Goal: Information Seeking & Learning: Find specific fact

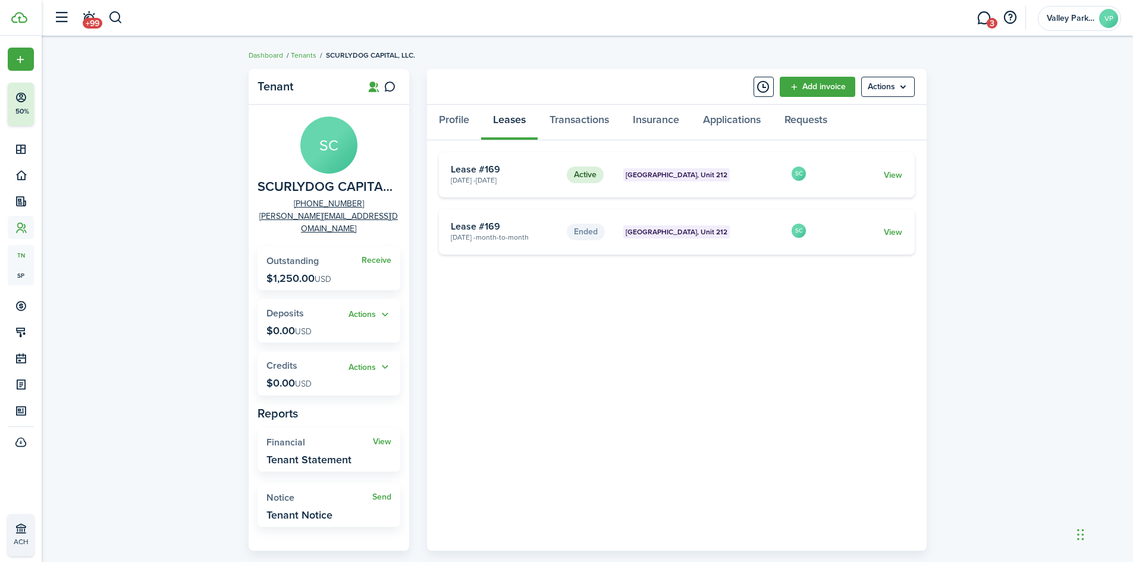
click at [108, 18] on button "button" at bounding box center [115, 18] width 15 height 20
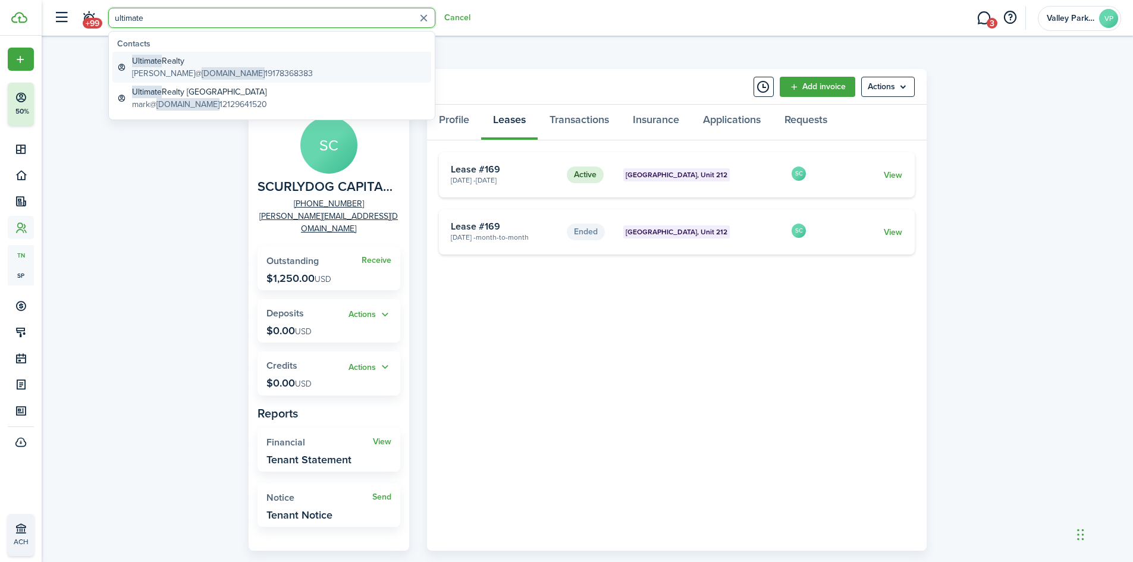
type input "ultimate"
click at [220, 64] on global-search-item-title "Ultimate Realty" at bounding box center [222, 61] width 181 height 12
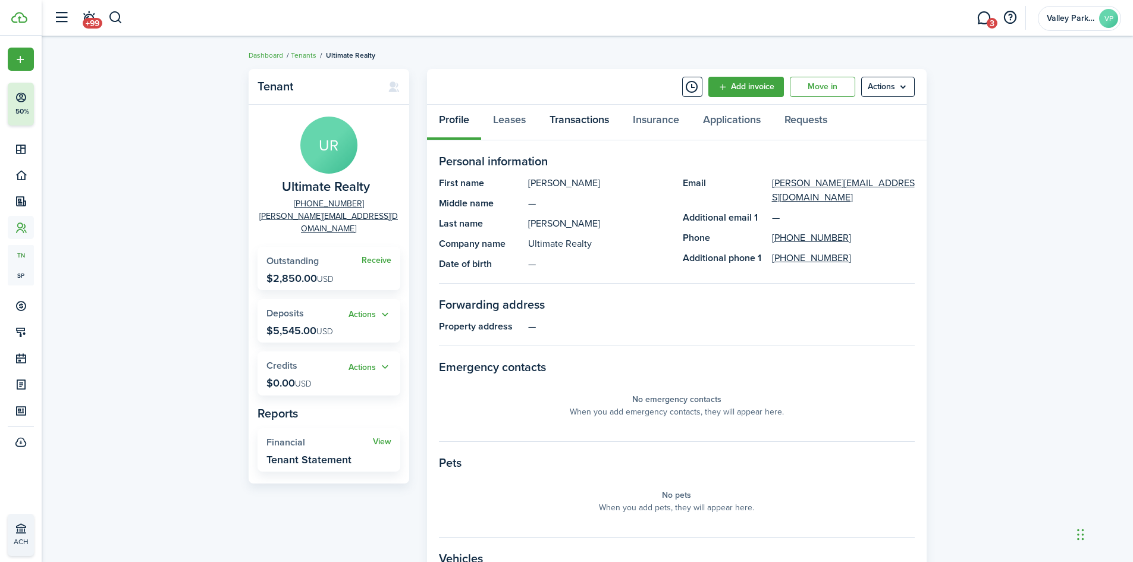
click at [583, 122] on link "Transactions" at bounding box center [579, 123] width 83 height 36
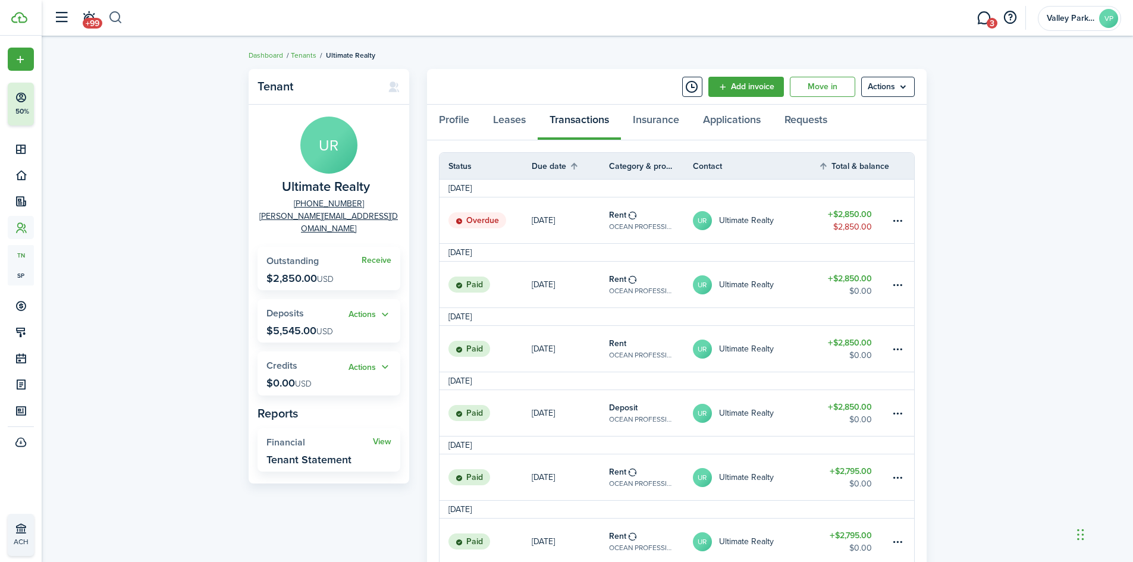
click at [117, 17] on button "button" at bounding box center [115, 18] width 15 height 20
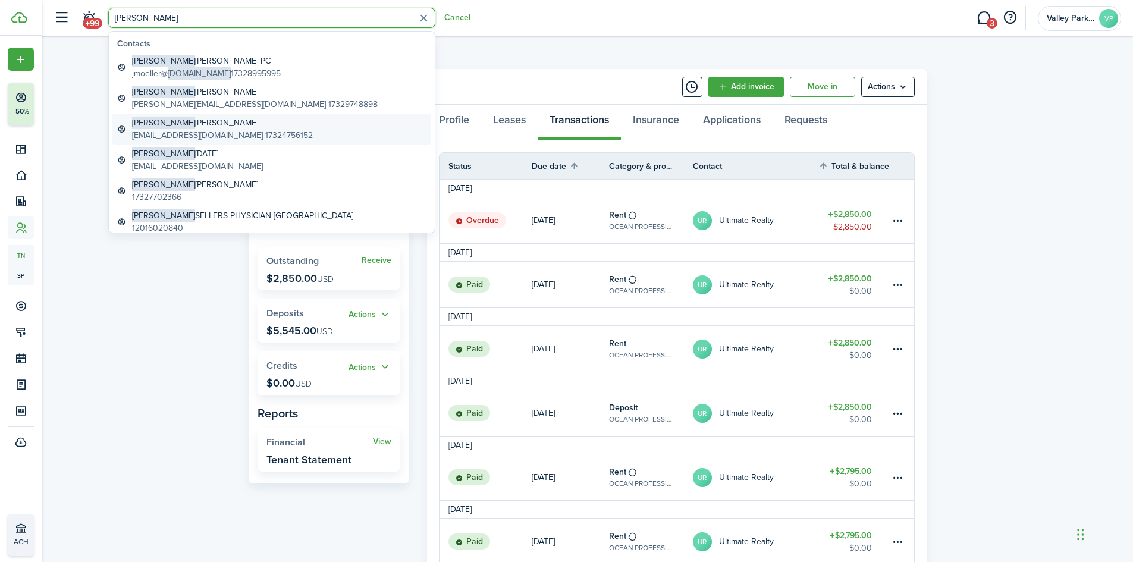
type input "[PERSON_NAME]"
click at [227, 127] on global-search-item-title "[PERSON_NAME]" at bounding box center [222, 123] width 181 height 12
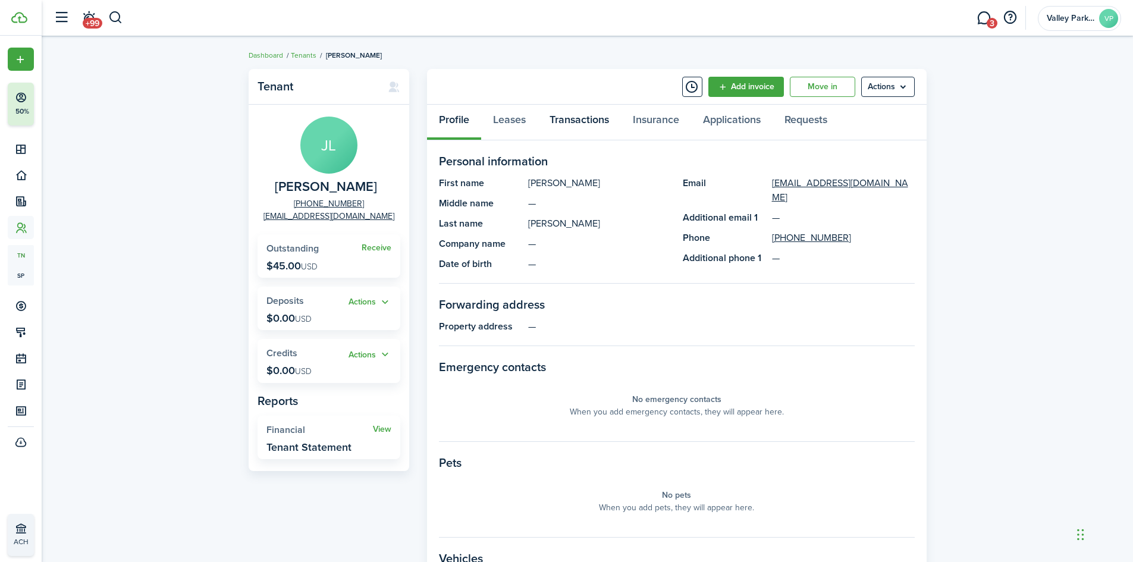
click at [561, 127] on link "Transactions" at bounding box center [579, 123] width 83 height 36
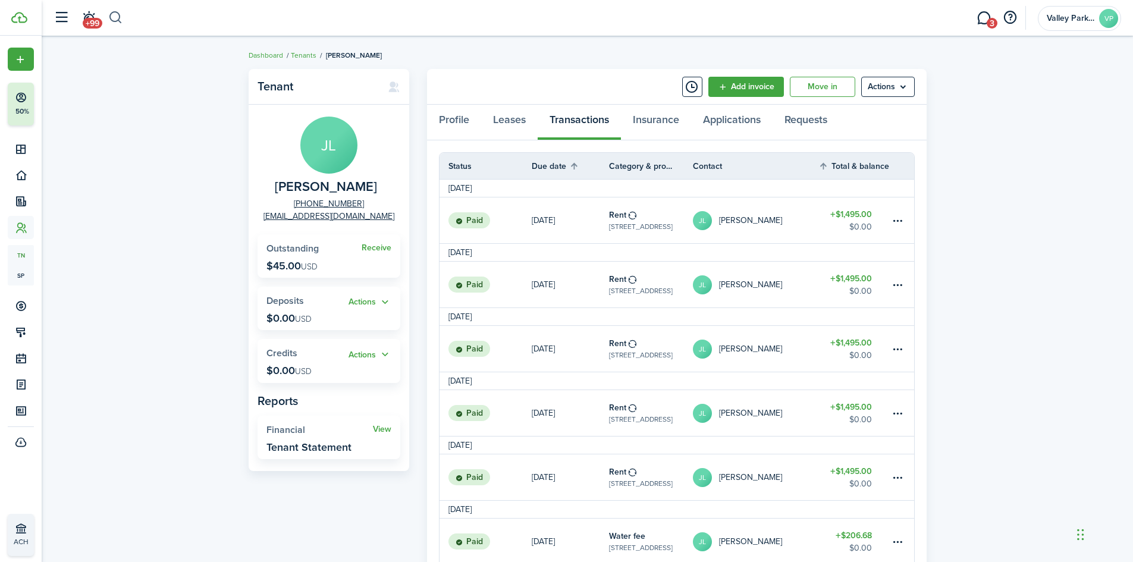
click at [116, 21] on button "button" at bounding box center [115, 18] width 15 height 20
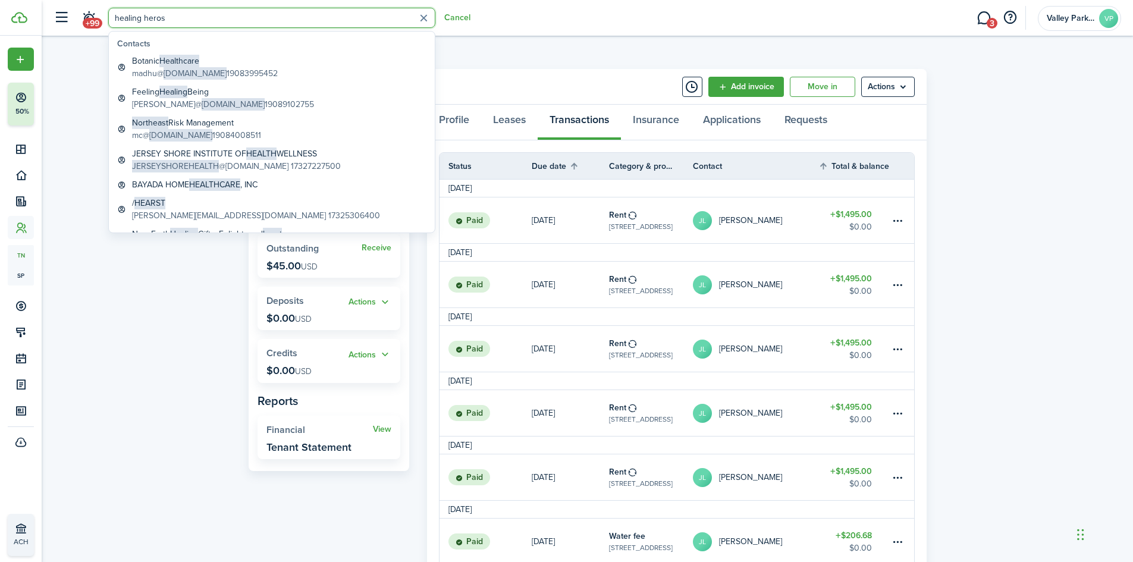
type input "healing heros"
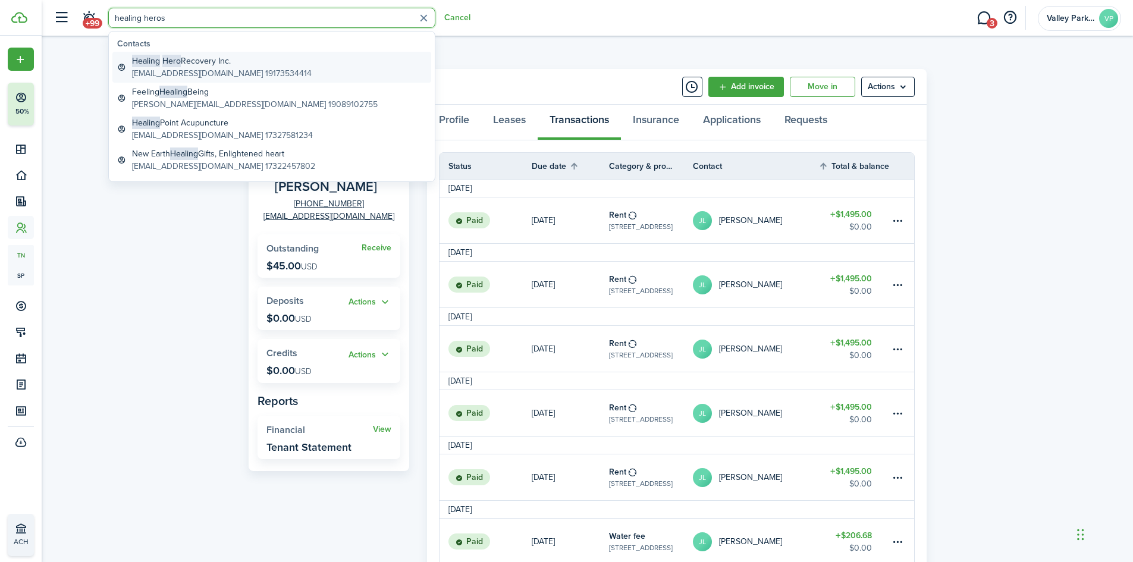
click at [197, 61] on global-search-item-title "Healing Hero Recovery Inc." at bounding box center [222, 61] width 180 height 12
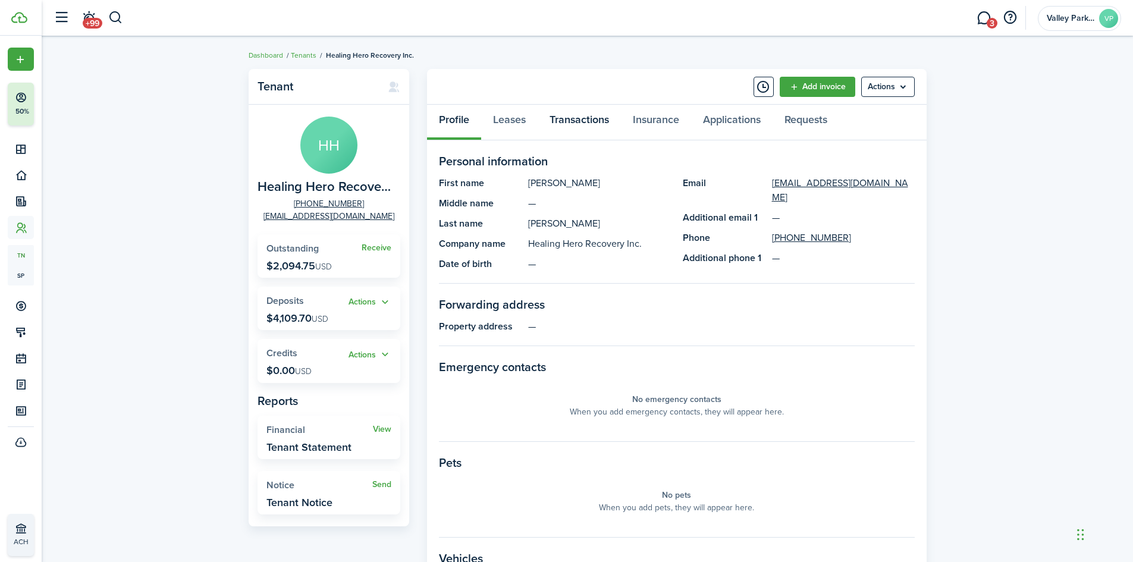
click at [593, 131] on link "Transactions" at bounding box center [579, 123] width 83 height 36
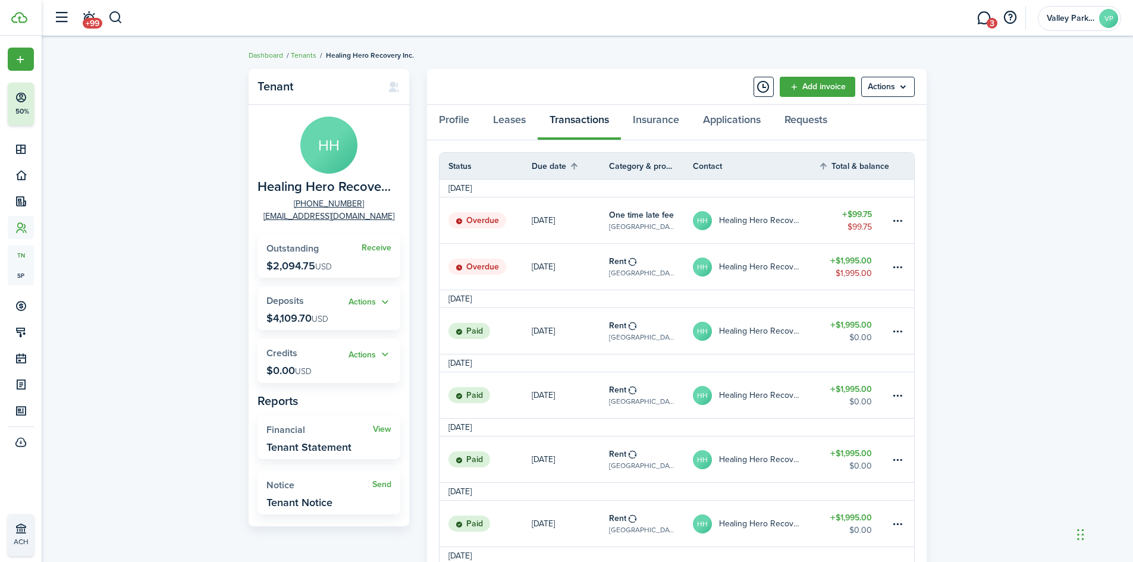
click at [858, 334] on table-amount-description "$0.00" at bounding box center [861, 337] width 23 height 12
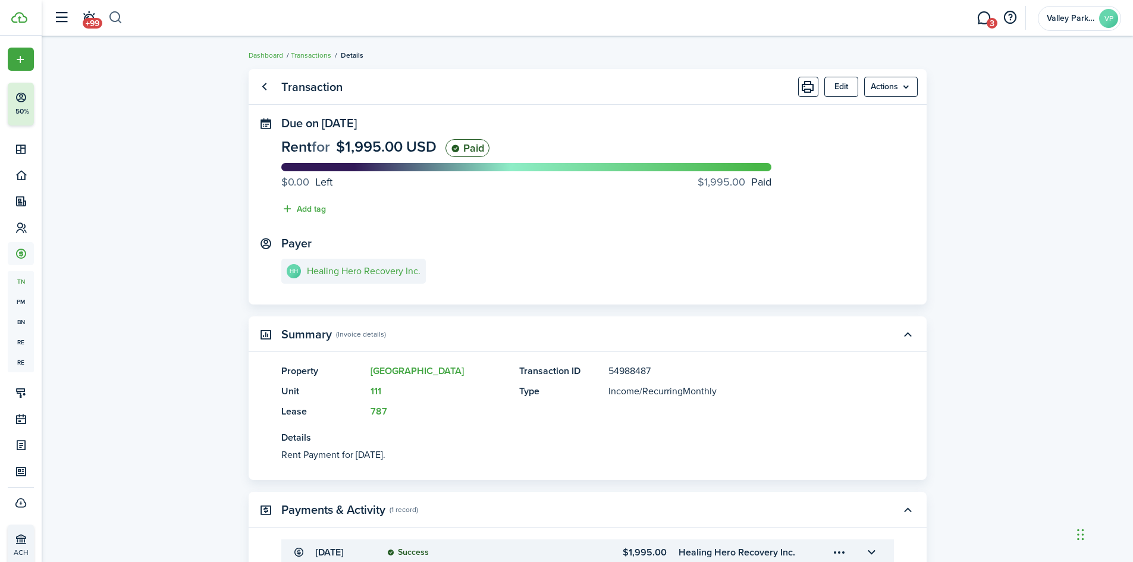
click at [122, 21] on button "button" at bounding box center [115, 18] width 15 height 20
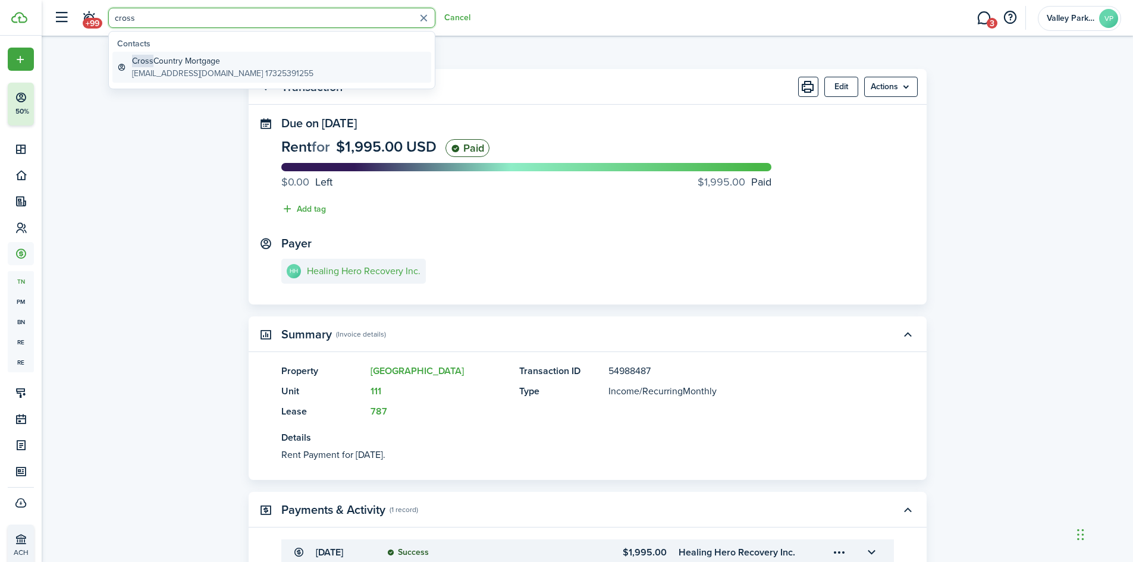
type input "cross"
click at [165, 67] on global-search-item-description "[EMAIL_ADDRESS][DOMAIN_NAME] 17325391255" at bounding box center [222, 73] width 181 height 12
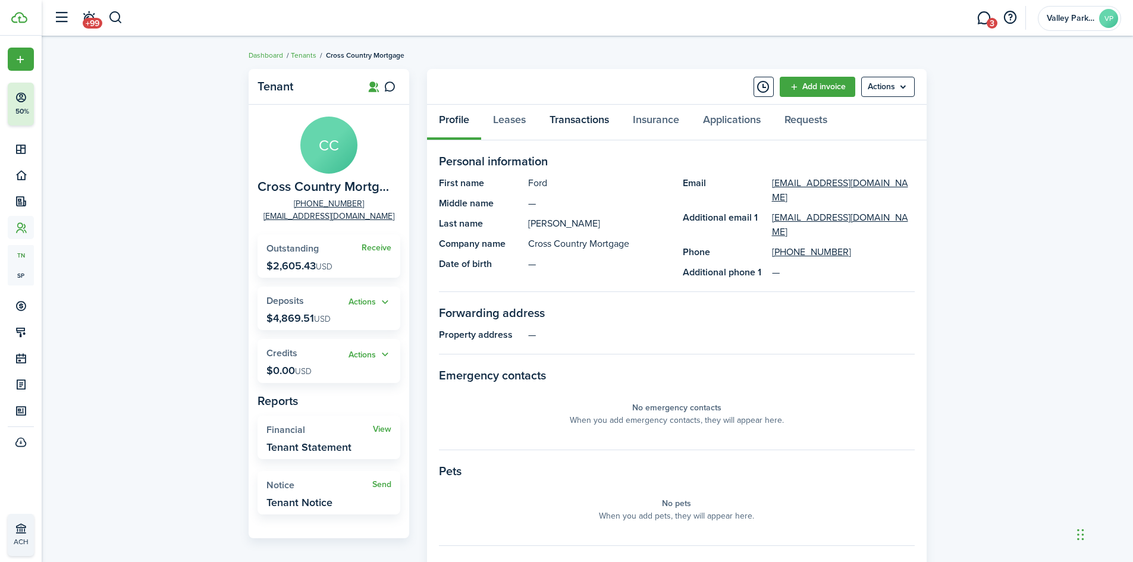
click at [578, 124] on link "Transactions" at bounding box center [579, 123] width 83 height 36
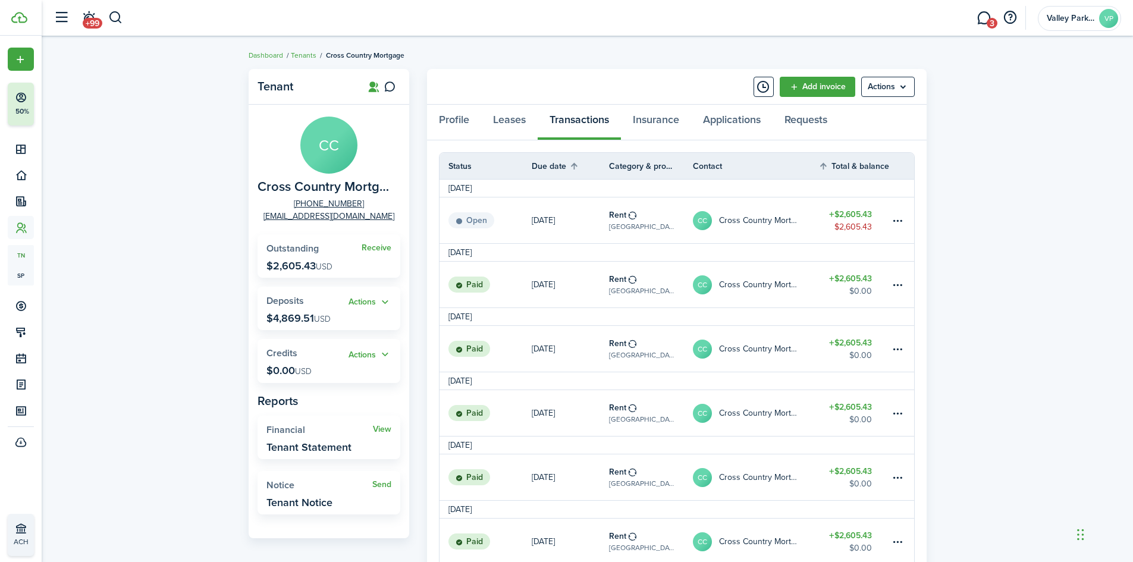
click at [846, 289] on table-amount "$2,605.43 $0.00" at bounding box center [850, 284] width 43 height 25
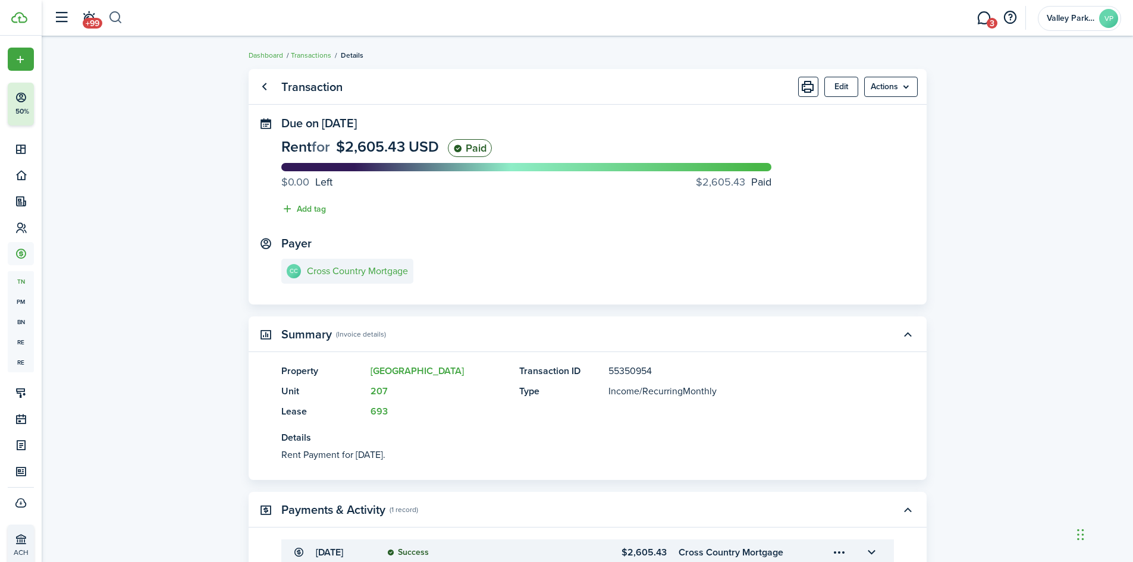
click at [109, 20] on button "button" at bounding box center [115, 18] width 15 height 20
type input "brick"
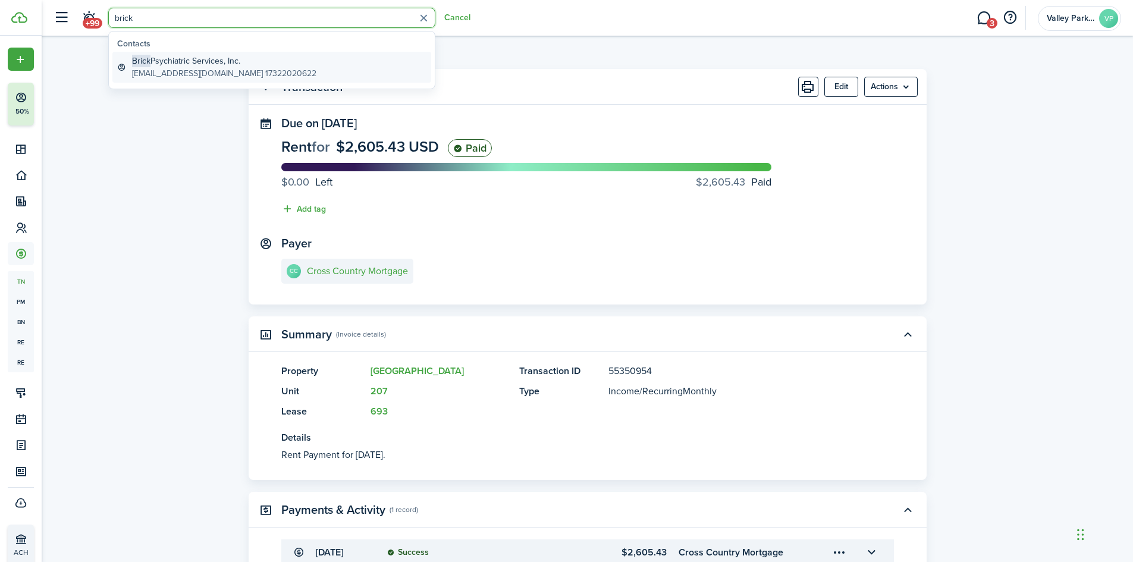
click at [211, 66] on global-search-item-title "Brick Psychiatric Services, Inc." at bounding box center [224, 61] width 184 height 12
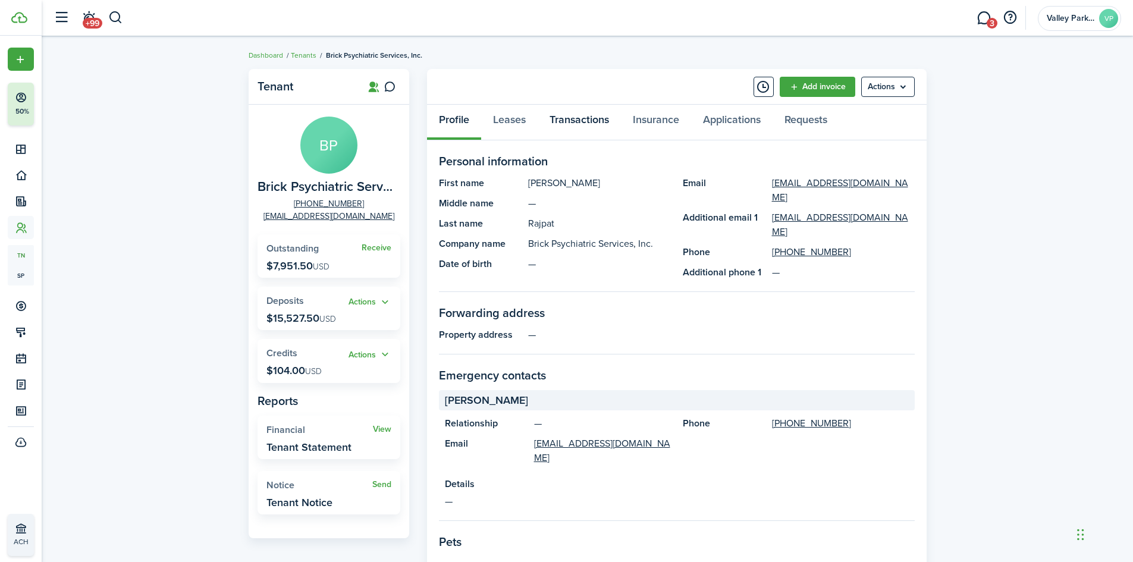
drag, startPoint x: 580, startPoint y: 118, endPoint x: 584, endPoint y: 145, distance: 26.5
click at [580, 119] on link "Transactions" at bounding box center [579, 123] width 83 height 36
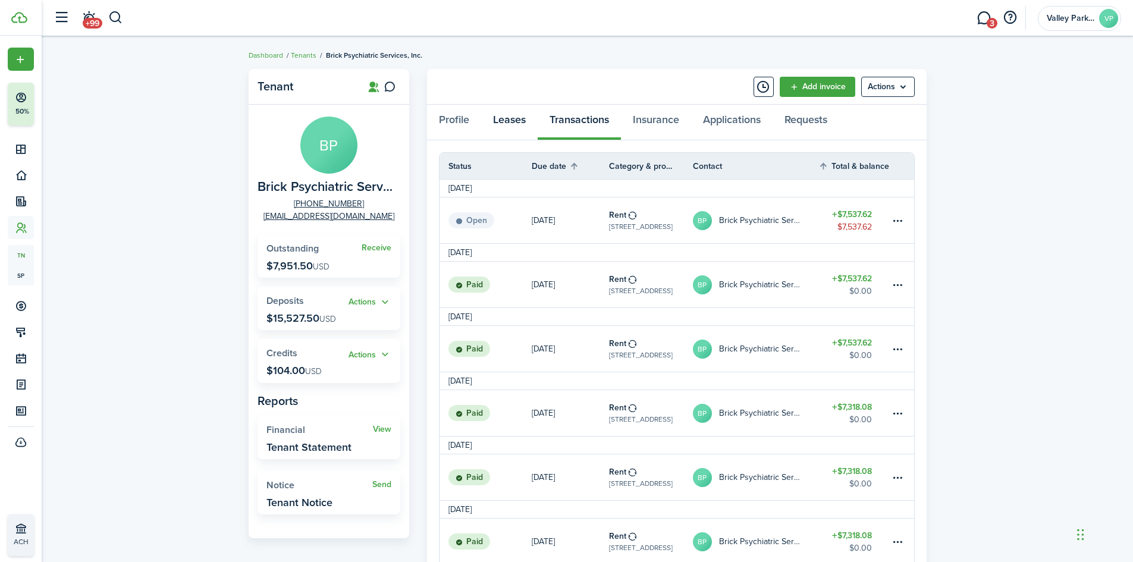
click at [511, 114] on link "Leases" at bounding box center [509, 123] width 57 height 36
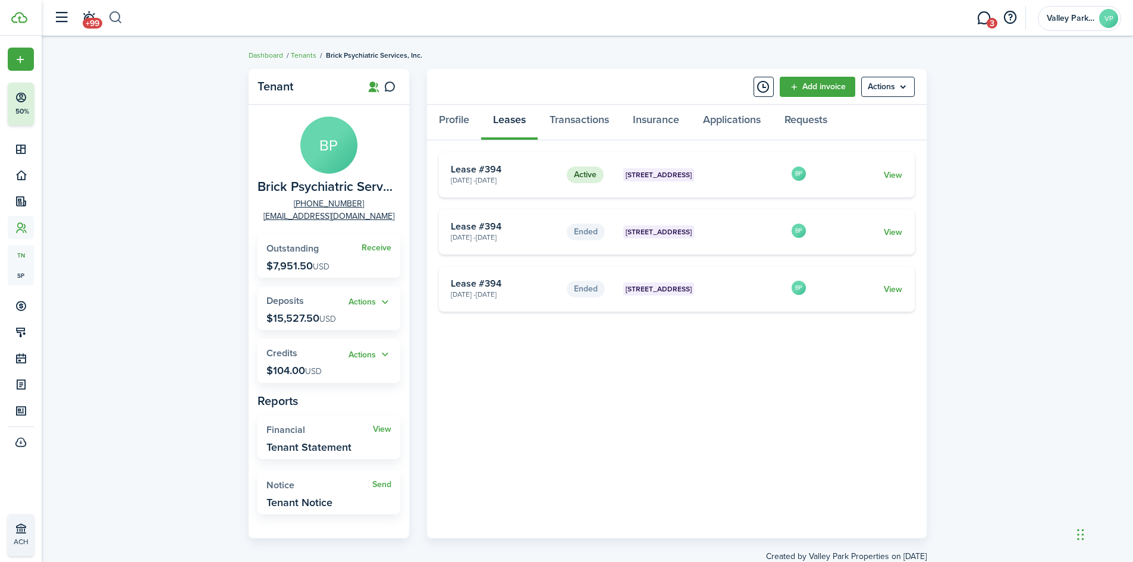
click at [117, 19] on button "button" at bounding box center [115, 18] width 15 height 20
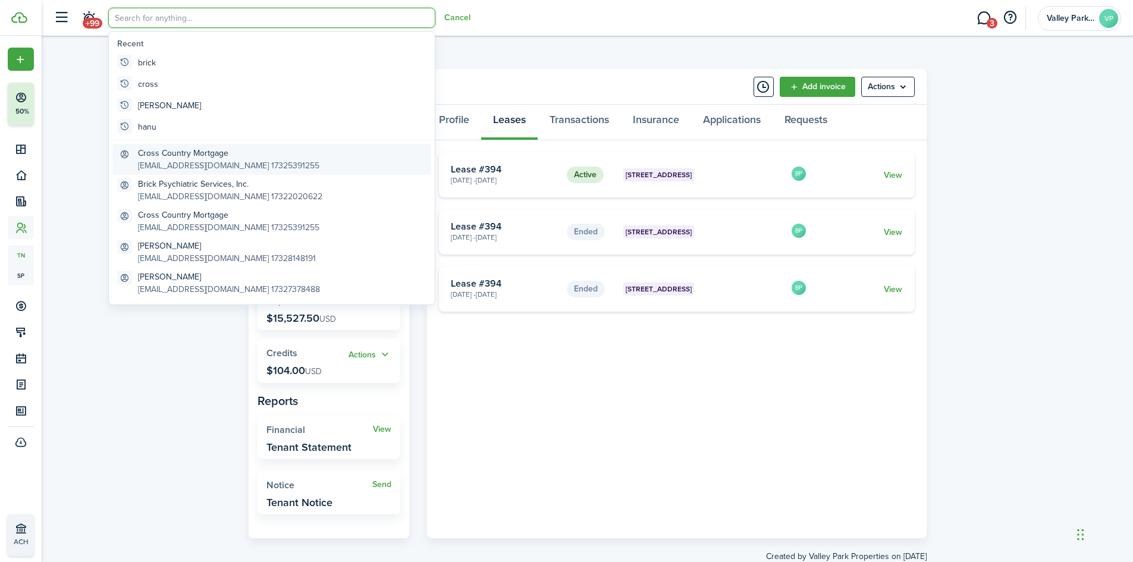
click at [177, 160] on global-search-item-description "[EMAIL_ADDRESS][DOMAIN_NAME] 17325391255" at bounding box center [228, 165] width 181 height 12
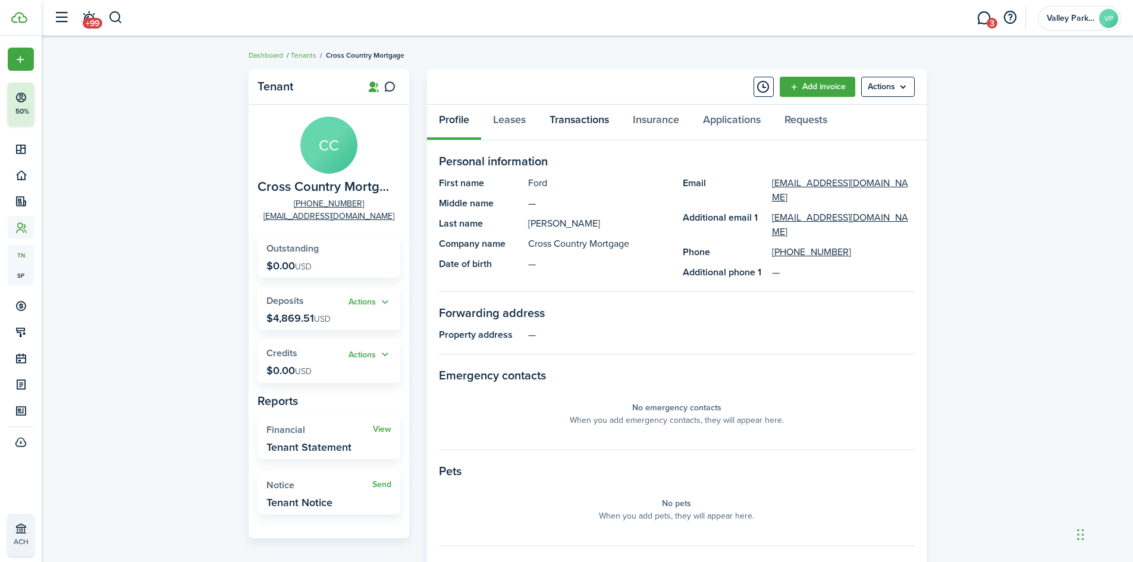
click at [591, 121] on link "Transactions" at bounding box center [579, 123] width 83 height 36
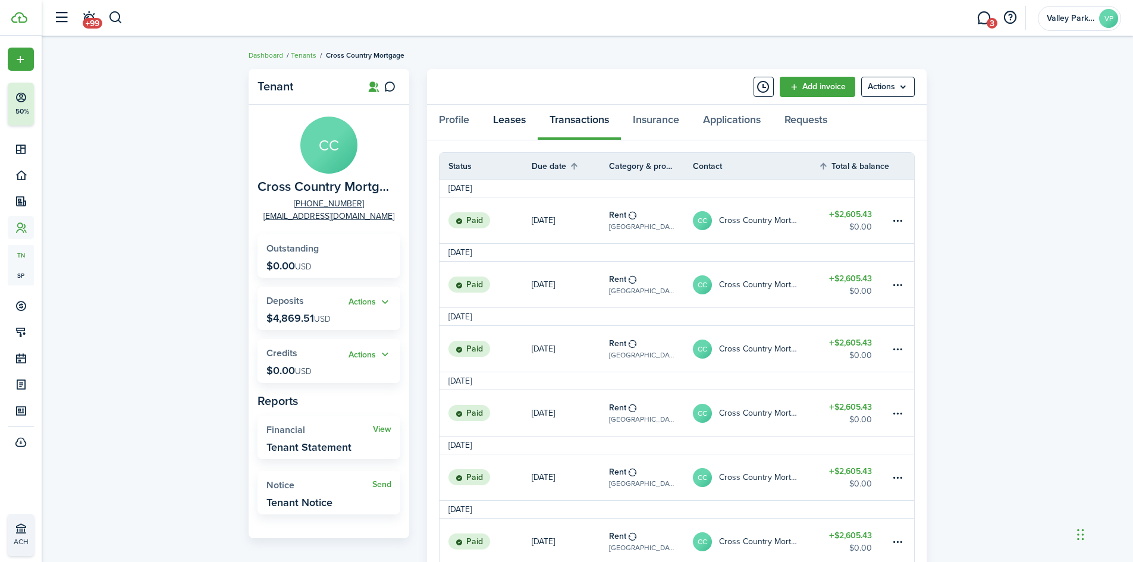
click at [515, 120] on link "Leases" at bounding box center [509, 123] width 57 height 36
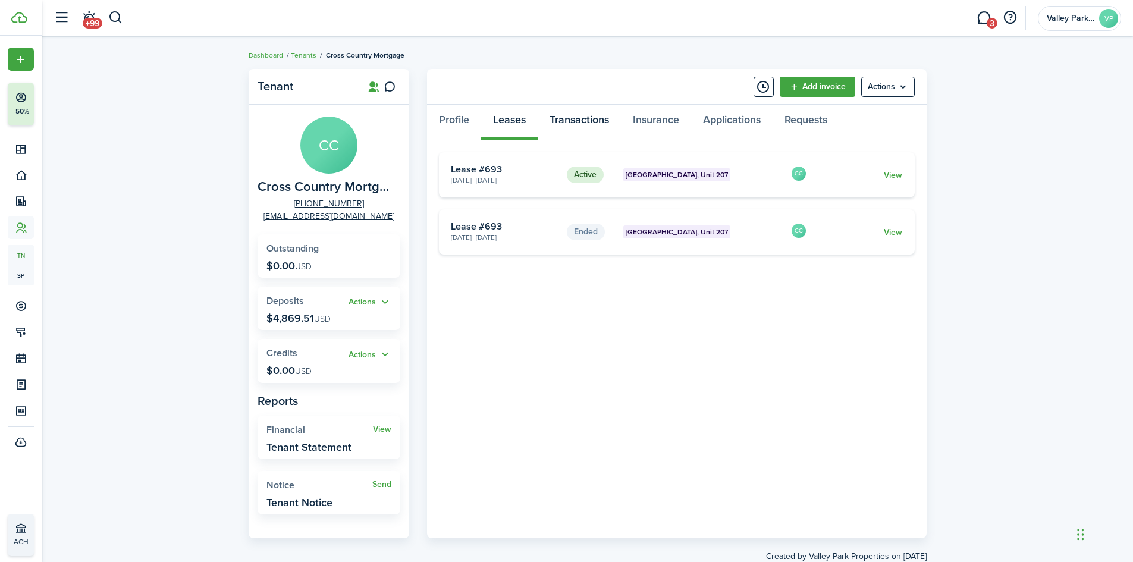
click at [553, 118] on link "Transactions" at bounding box center [579, 123] width 83 height 36
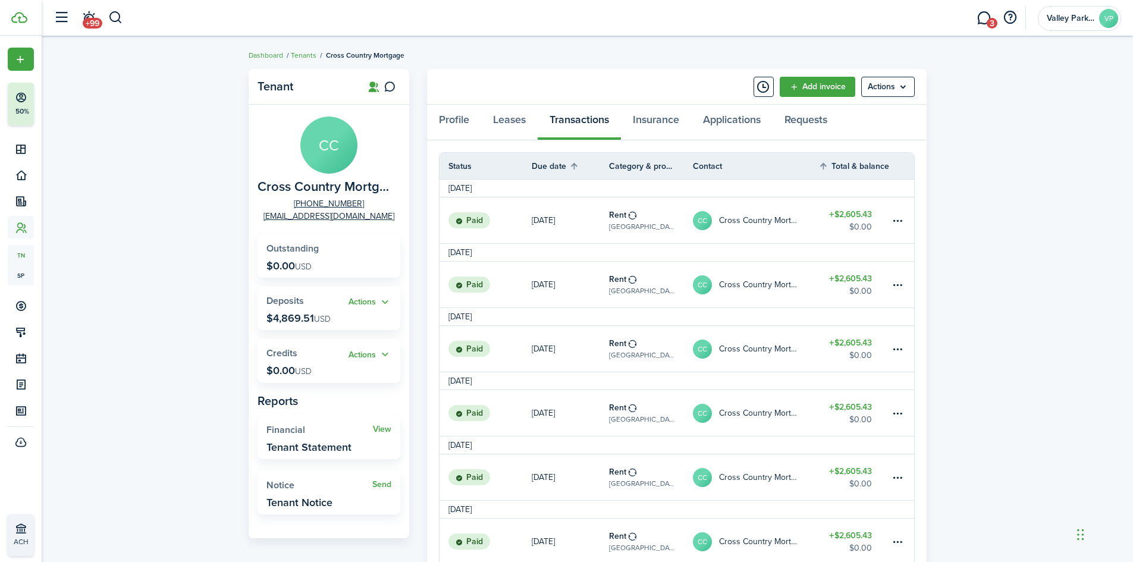
click at [851, 220] on table-amount "$2,605.43 $0.00" at bounding box center [850, 220] width 43 height 25
